Goal: Information Seeking & Learning: Learn about a topic

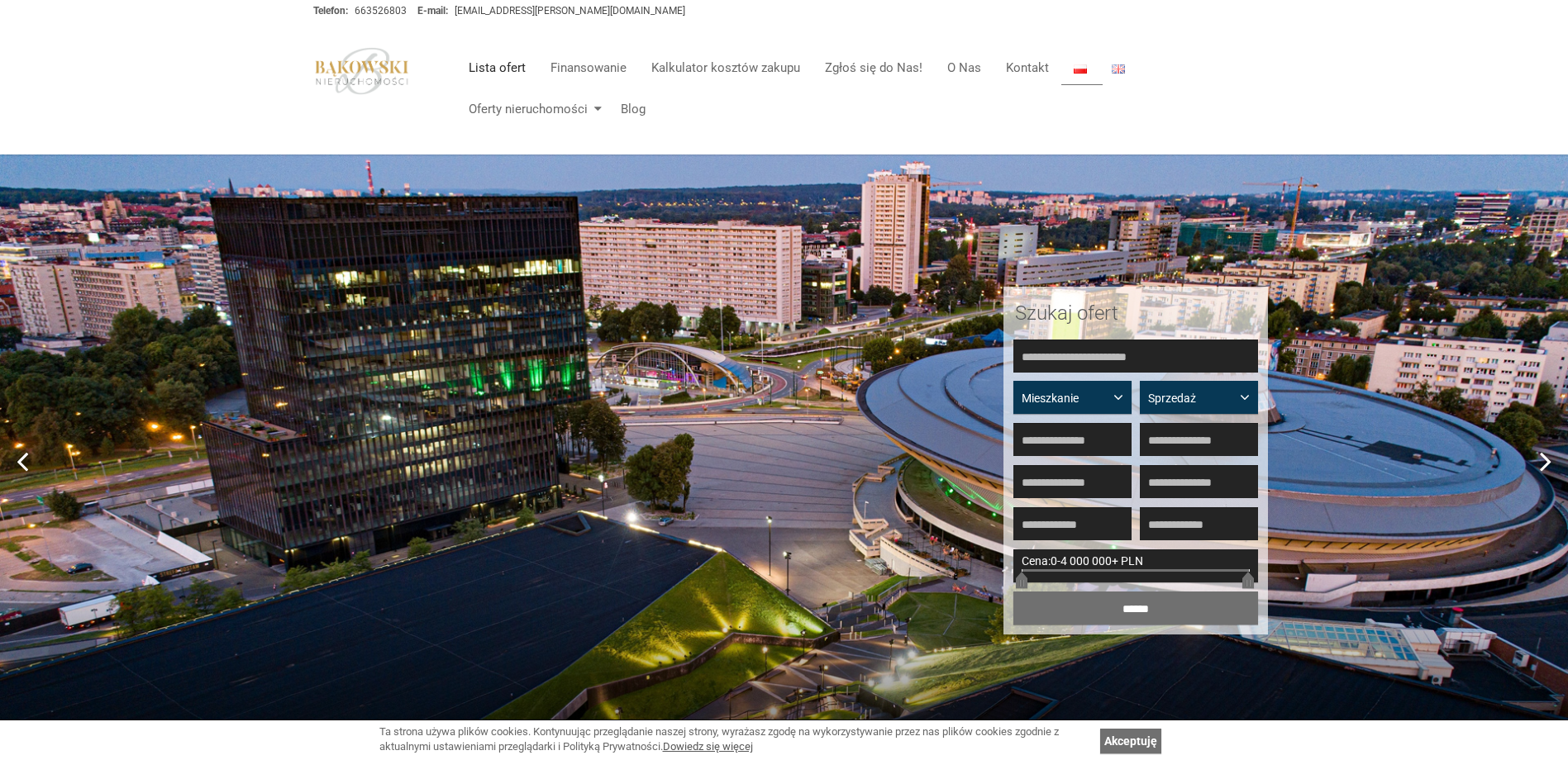
click at [506, 71] on link "Lista ofert" at bounding box center [497, 68] width 82 height 33
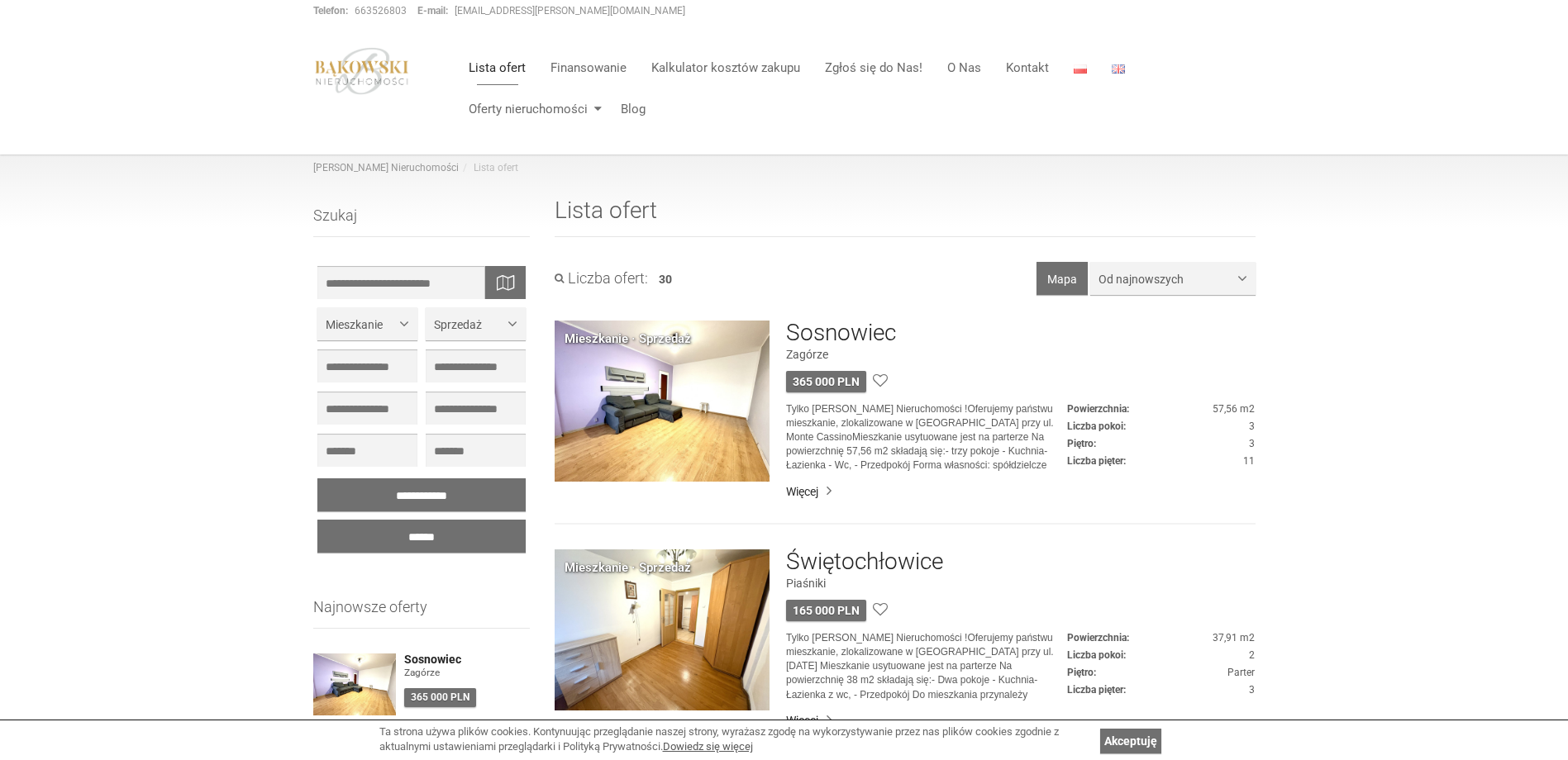
click at [677, 337] on div "Mieszkanie · Sprzedaż" at bounding box center [627, 339] width 127 height 17
click at [809, 491] on link "Więcej" at bounding box center [1020, 492] width 469 height 16
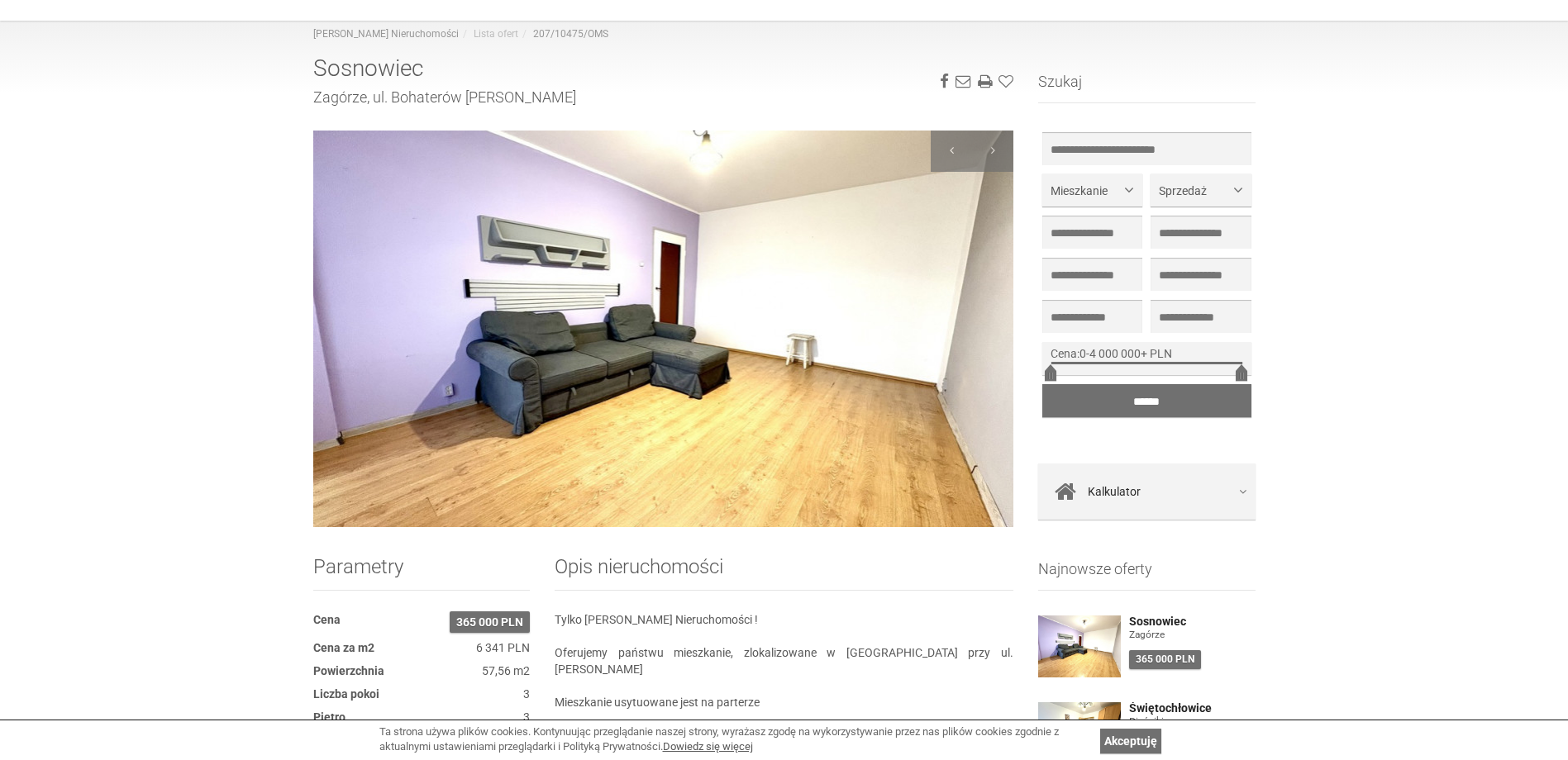
scroll to position [83, 0]
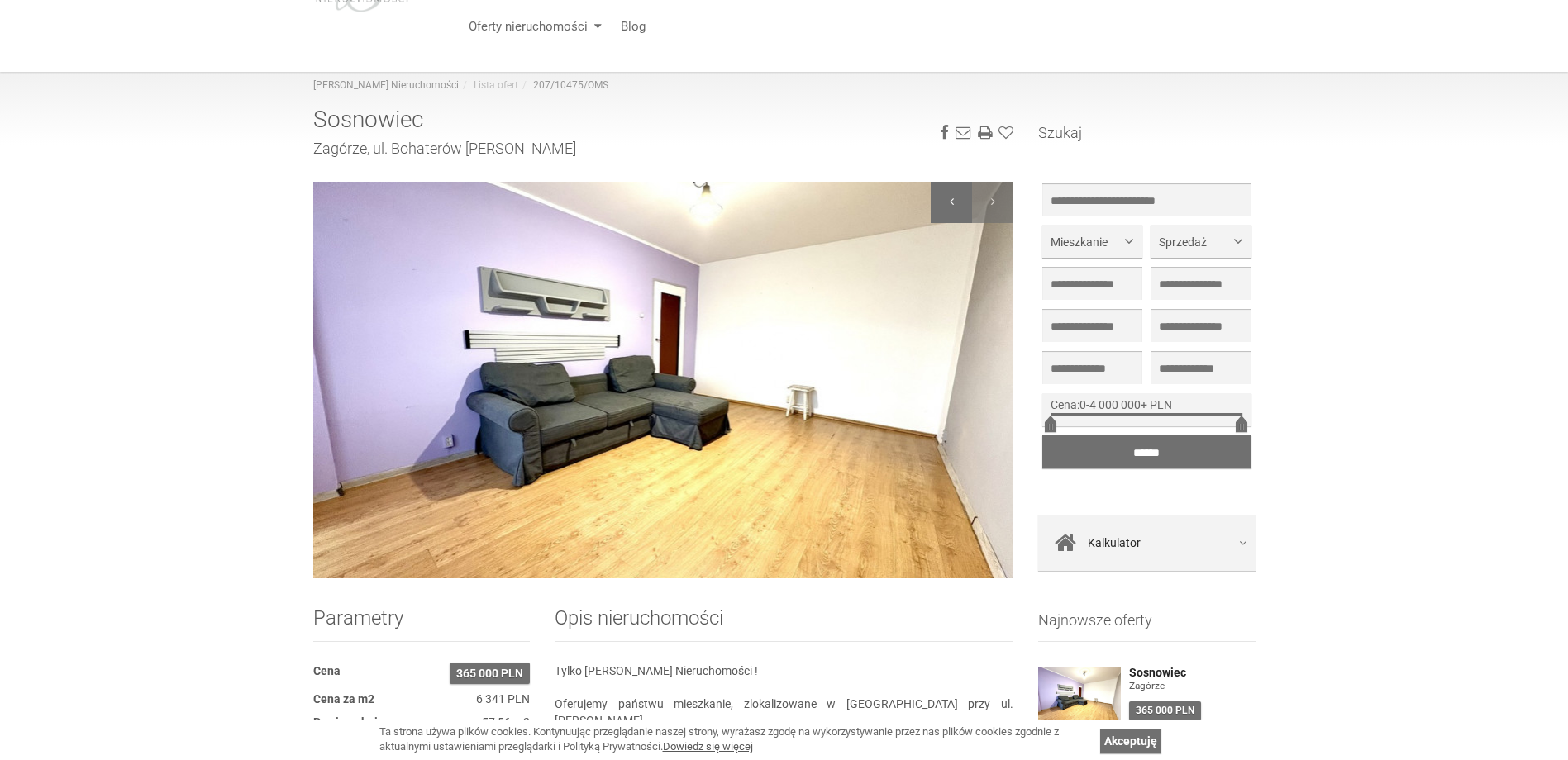
click at [943, 197] on div at bounding box center [952, 202] width 42 height 42
click at [955, 200] on div at bounding box center [952, 202] width 42 height 42
click at [993, 204] on div at bounding box center [992, 202] width 42 height 42
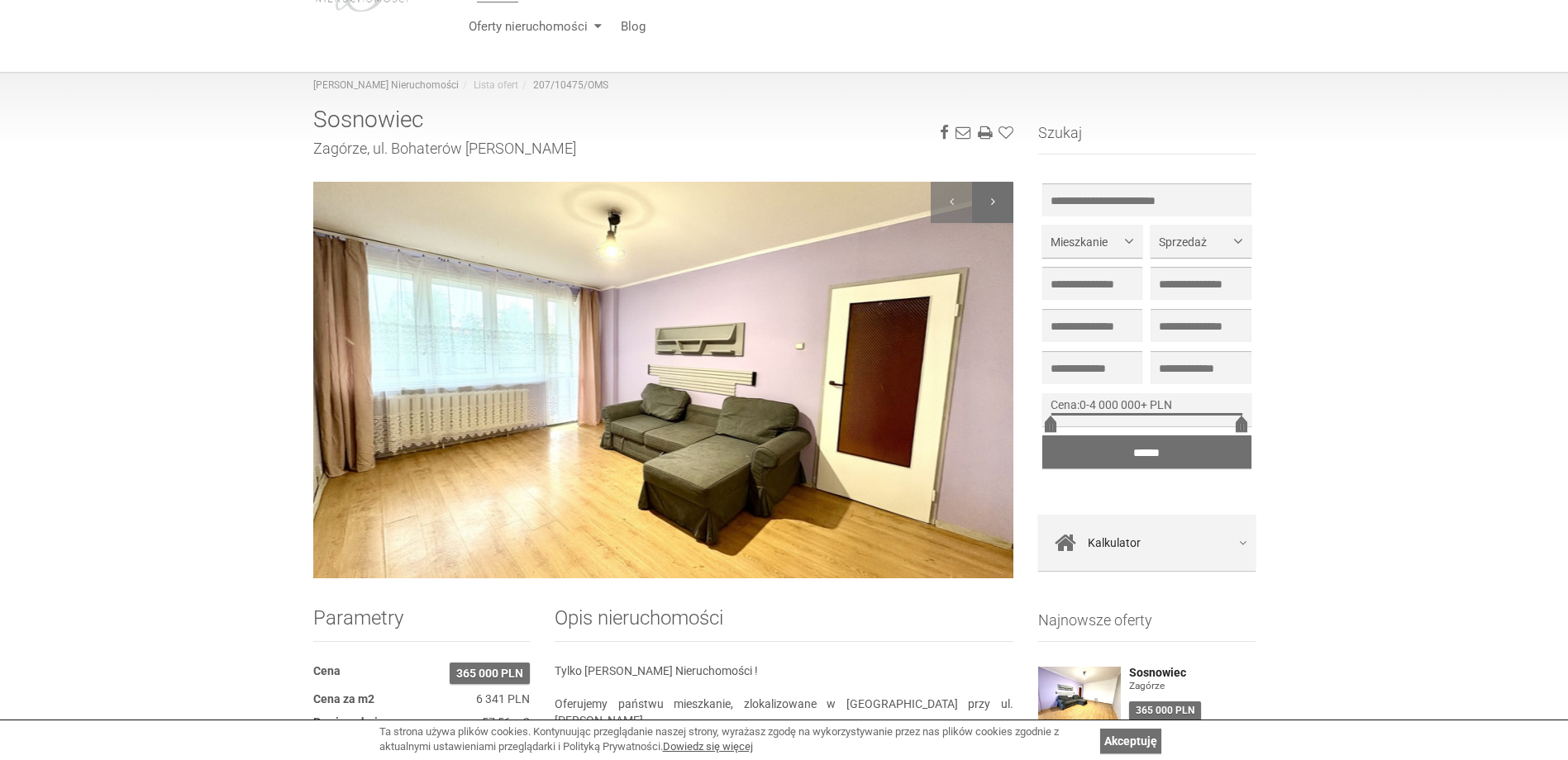
click at [993, 204] on div at bounding box center [992, 202] width 42 height 42
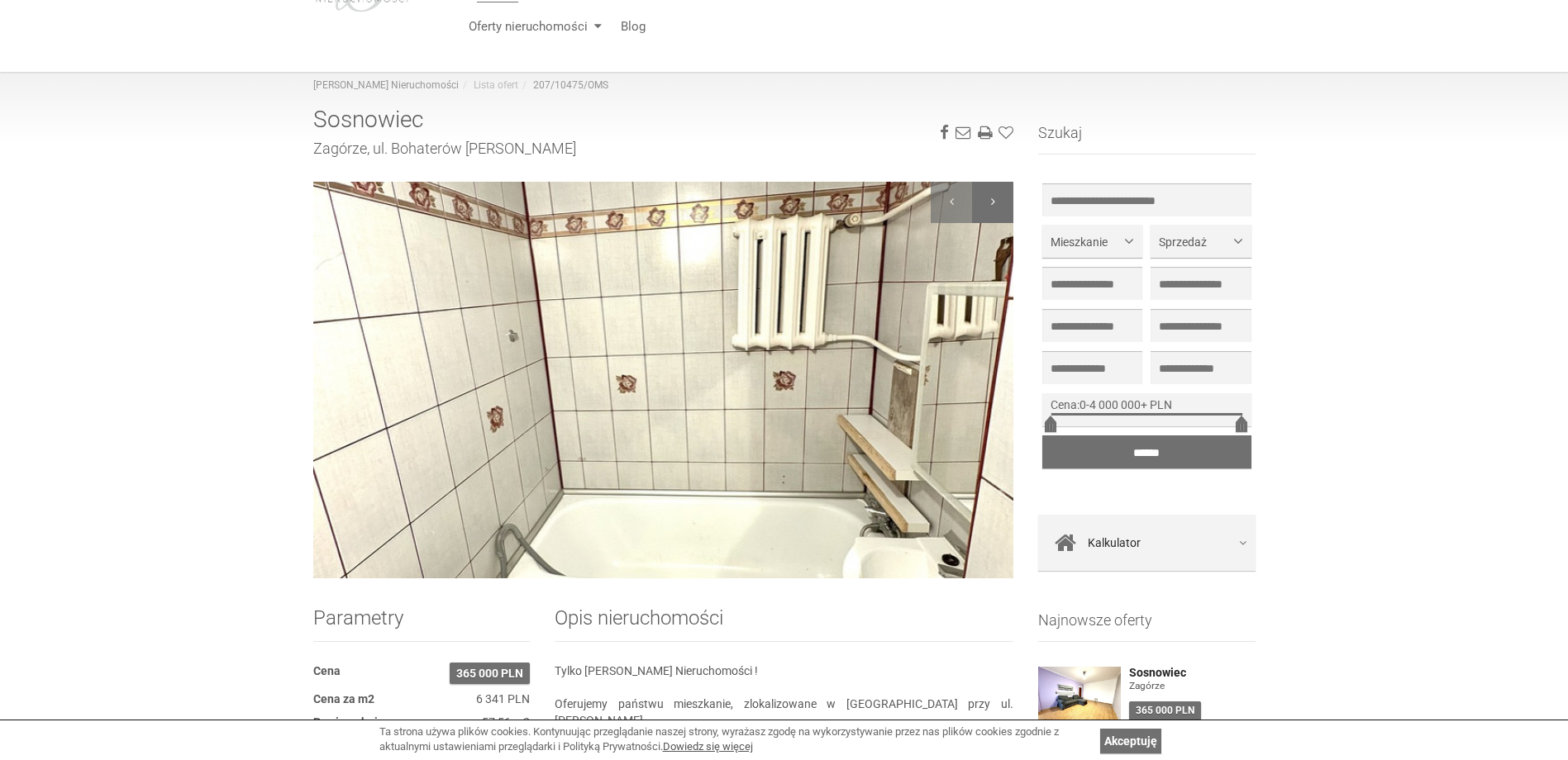
click at [993, 204] on div at bounding box center [992, 202] width 42 height 42
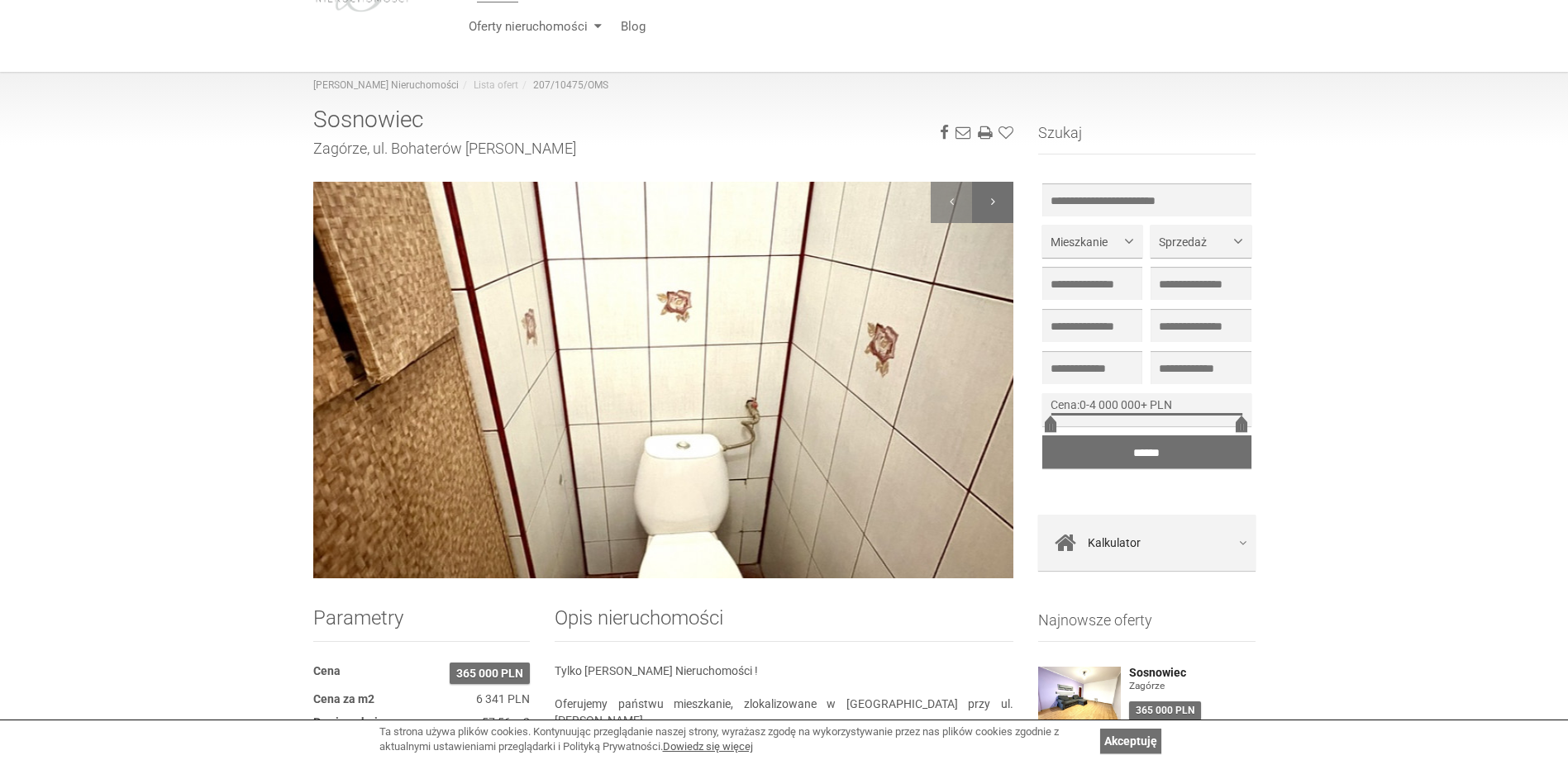
click at [993, 204] on div at bounding box center [992, 202] width 42 height 42
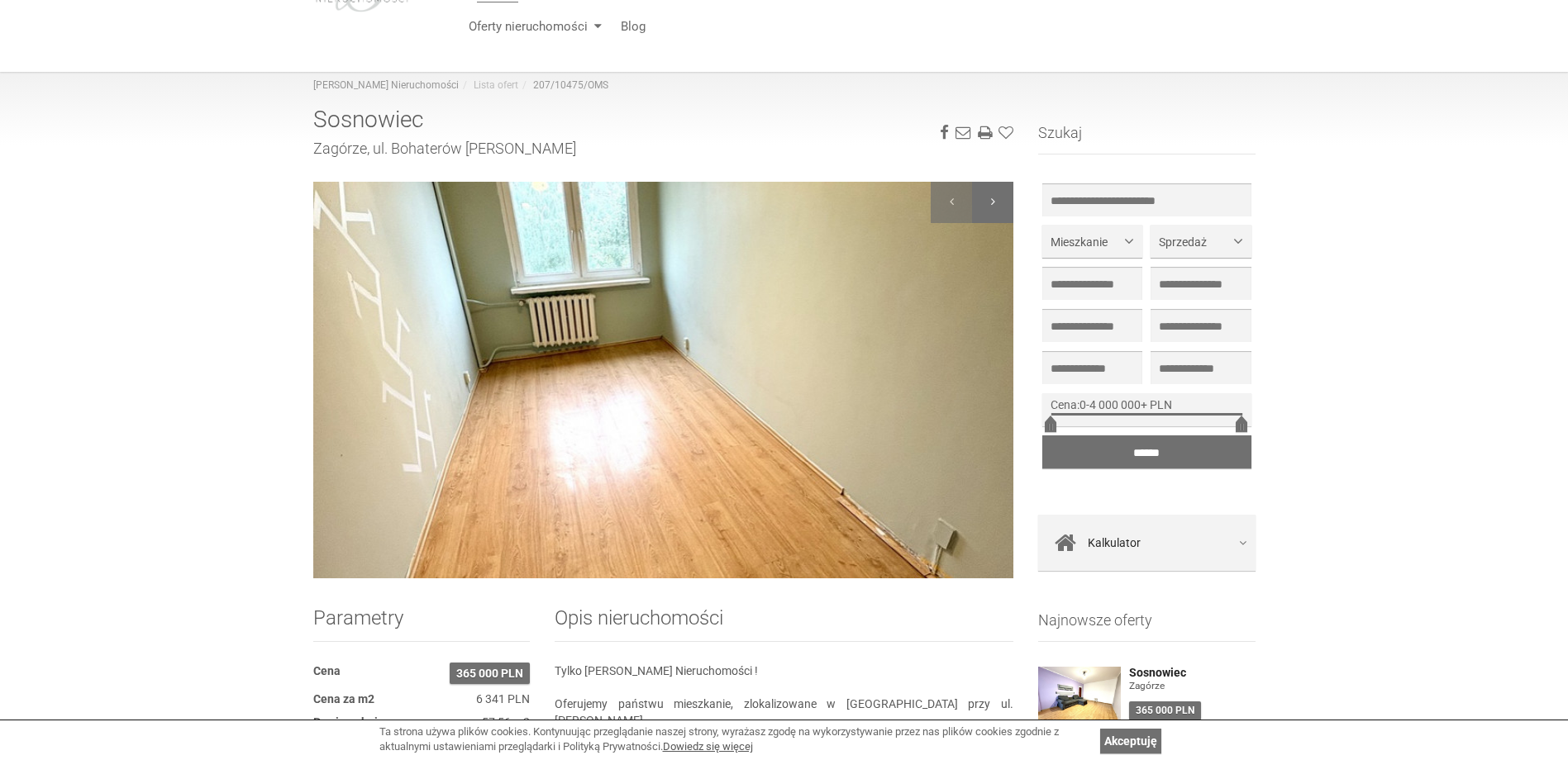
click at [993, 204] on div at bounding box center [992, 202] width 42 height 42
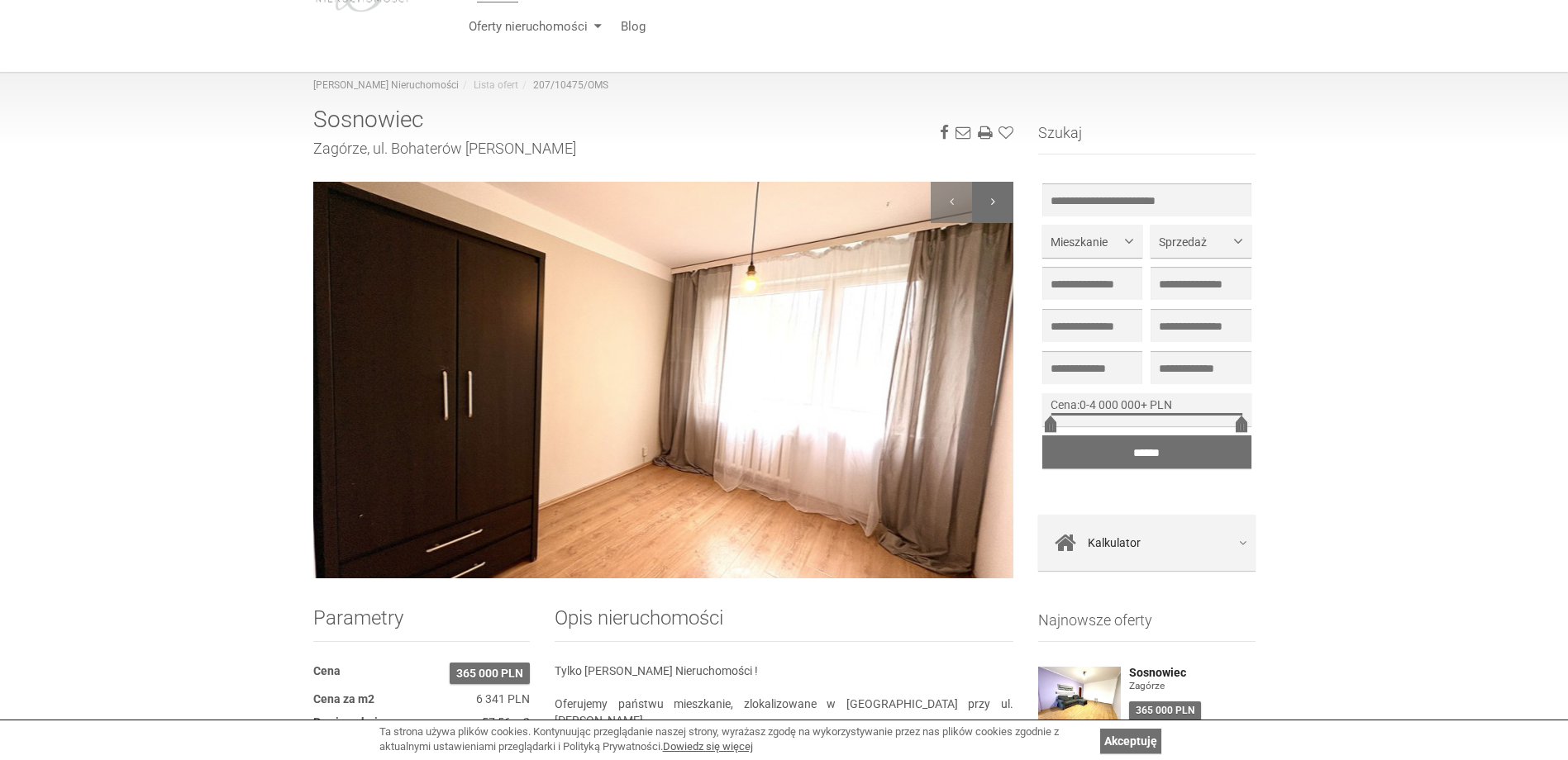
click at [993, 204] on div at bounding box center [992, 202] width 42 height 42
